Goal: Transaction & Acquisition: Purchase product/service

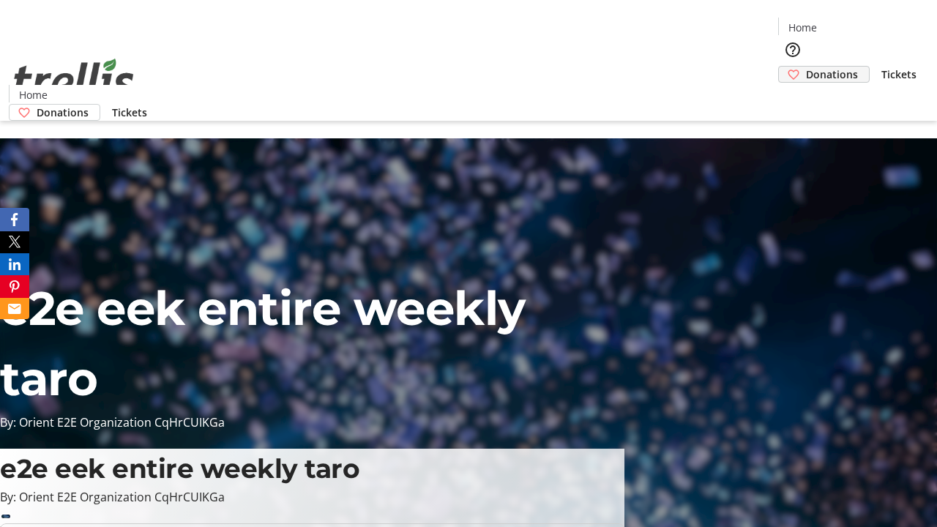
click at [806, 67] on span "Donations" at bounding box center [832, 74] width 52 height 15
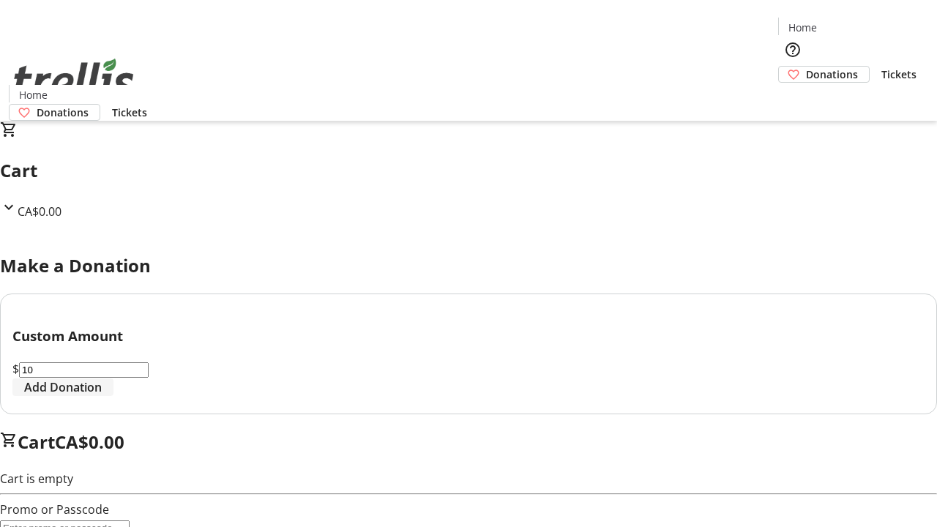
click at [102, 396] on span "Add Donation" at bounding box center [63, 387] width 78 height 18
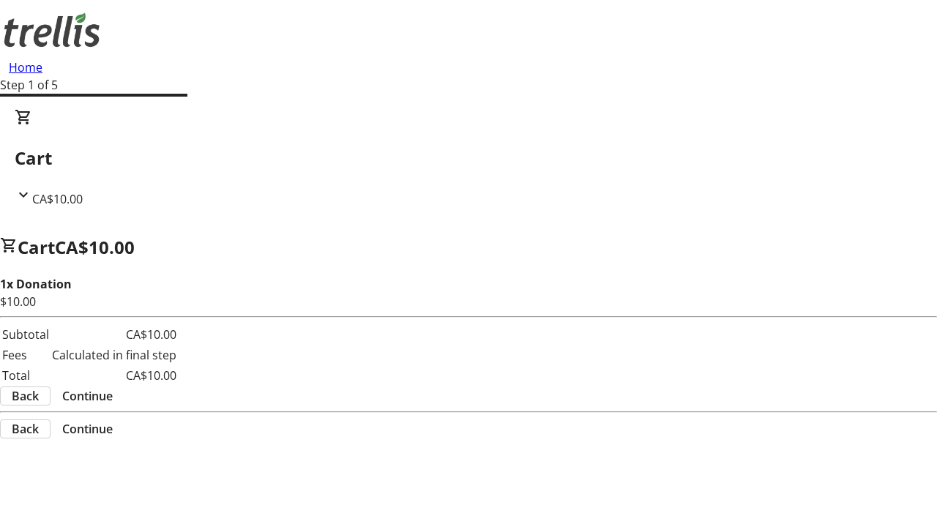
select select "CA"
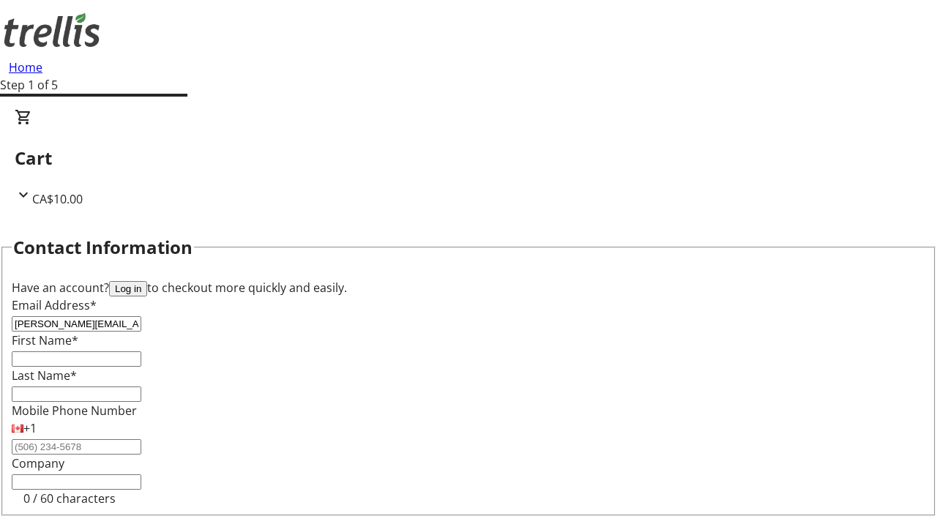
type input "[PERSON_NAME][EMAIL_ADDRESS][DOMAIN_NAME]"
type input "[PERSON_NAME]"
type input "[STREET_ADDRESS][PERSON_NAME]"
type input "Kelowna"
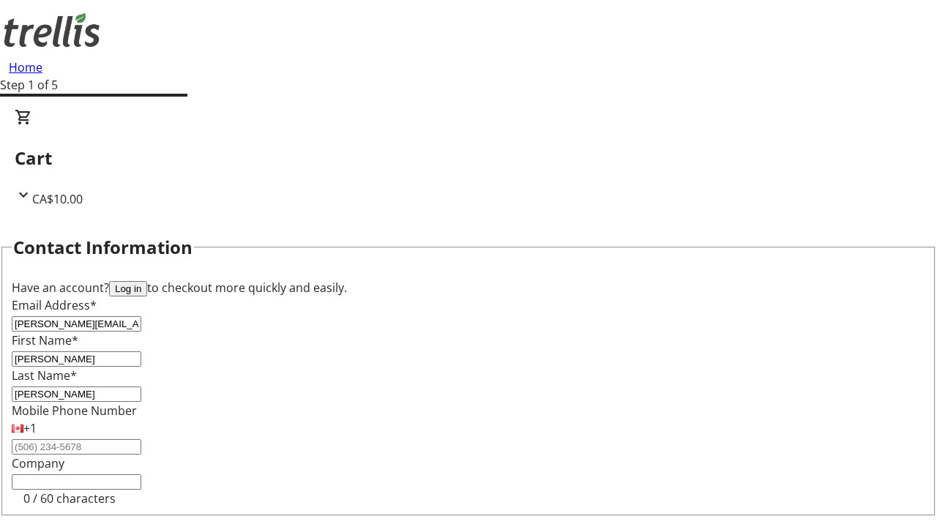
select select "BC"
type input "Kelowna"
type input "V1Y 0C2"
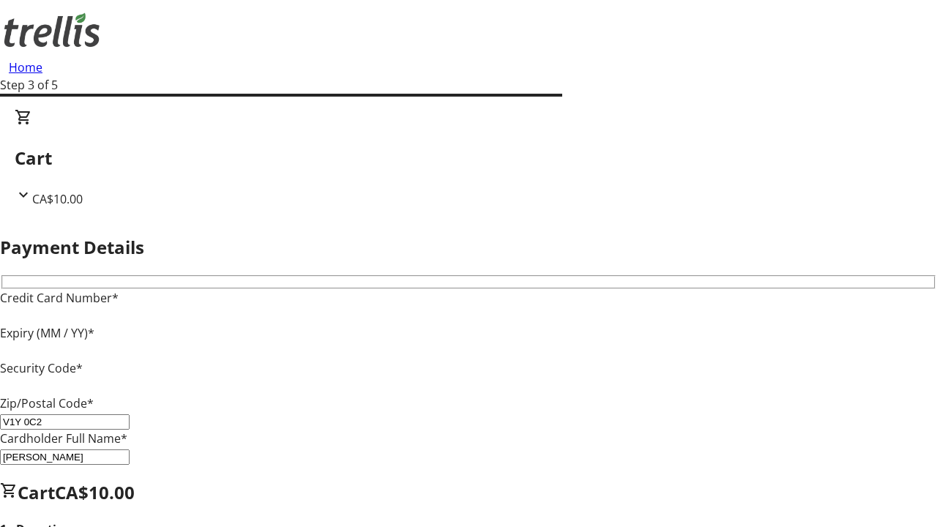
type input "V1Y 0C2"
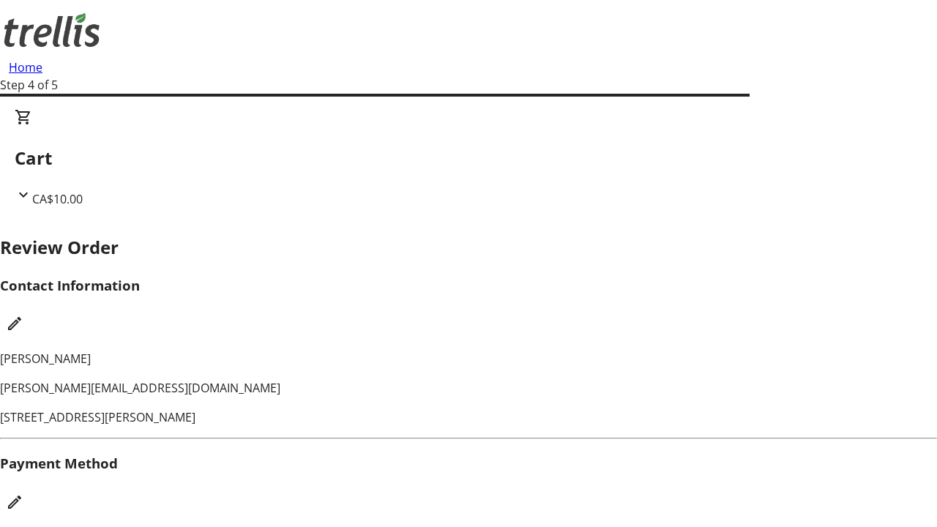
checkbox input "false"
